Goal: Navigation & Orientation: Find specific page/section

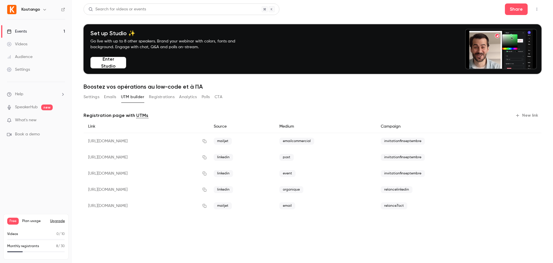
click at [162, 97] on button "Registrations" at bounding box center [162, 96] width 26 height 9
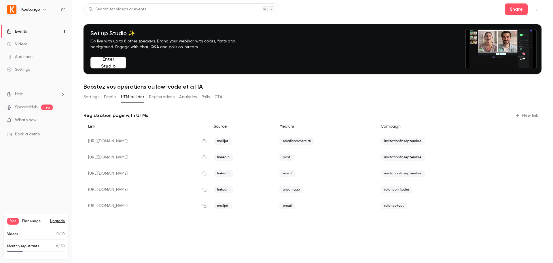
click at [108, 97] on button "Emails" at bounding box center [110, 96] width 12 height 9
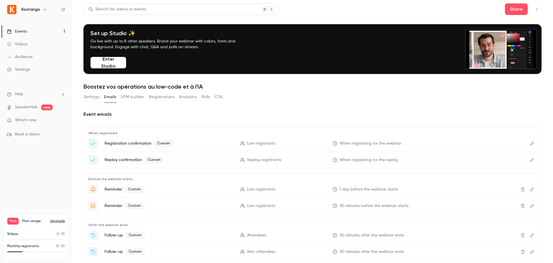
click at [27, 31] on link "Events 1" at bounding box center [36, 31] width 72 height 13
